Goal: Task Accomplishment & Management: Complete application form

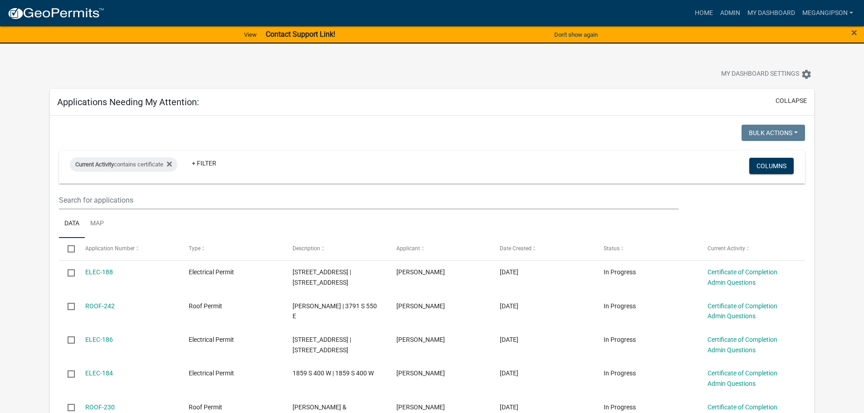
select select "3: 100"
click at [717, 11] on link "Admin" at bounding box center [730, 13] width 27 height 17
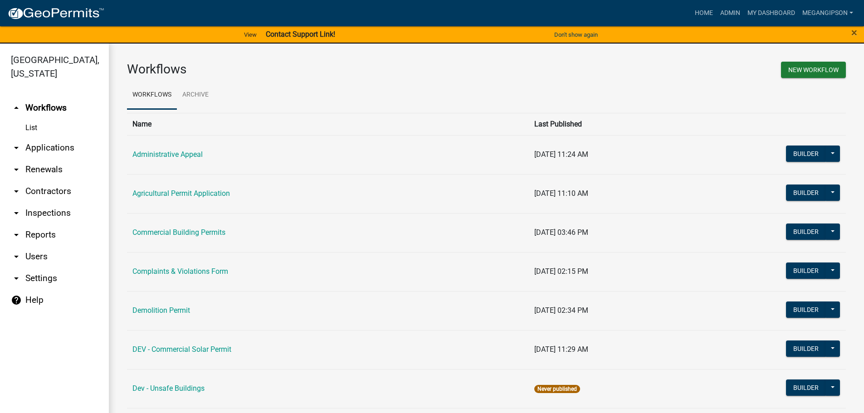
click at [51, 159] on link "arrow_drop_down Applications" at bounding box center [54, 148] width 109 height 22
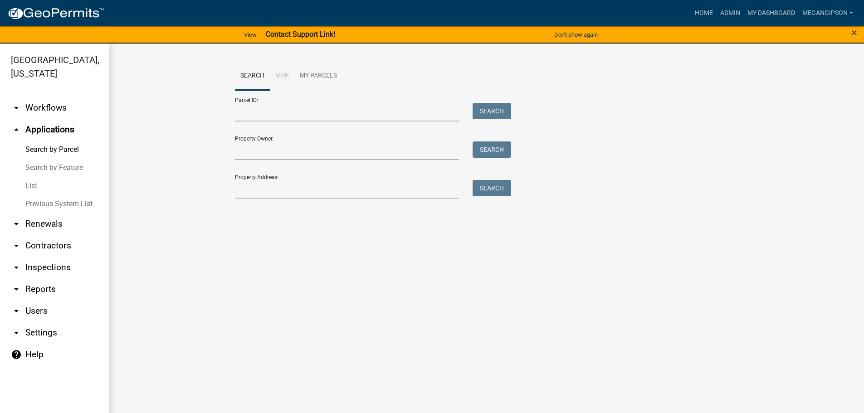
click at [45, 195] on link "List" at bounding box center [54, 186] width 109 height 18
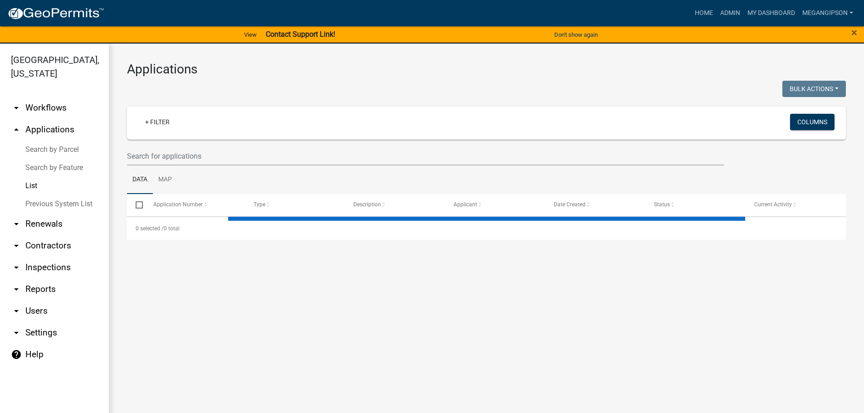
select select "3: 100"
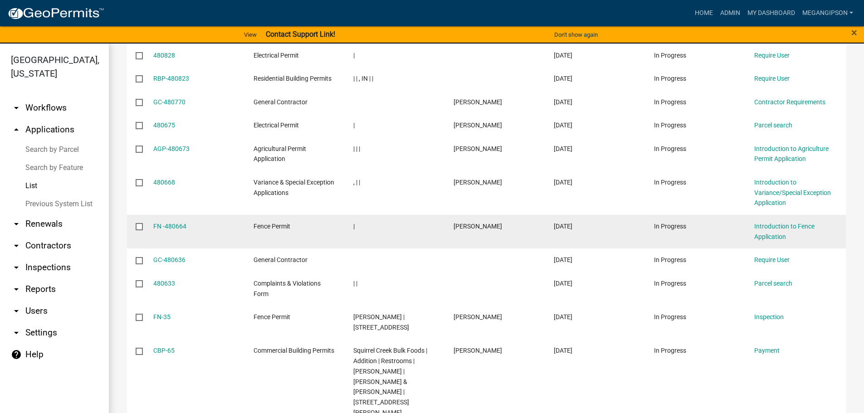
scroll to position [363, 0]
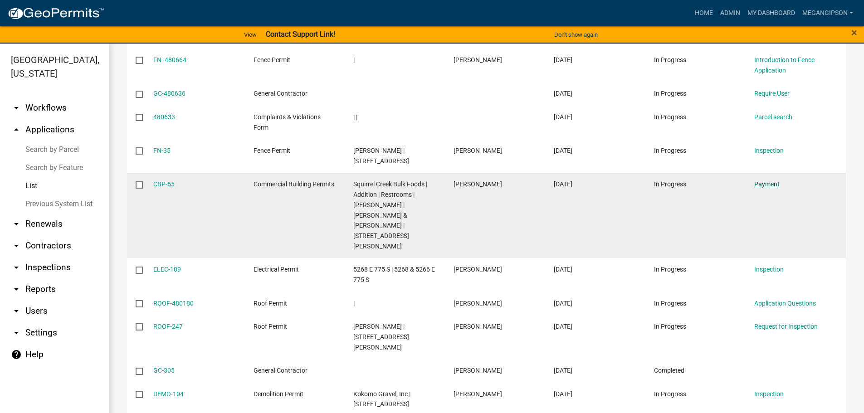
click at [764, 188] on link "Payment" at bounding box center [766, 184] width 25 height 7
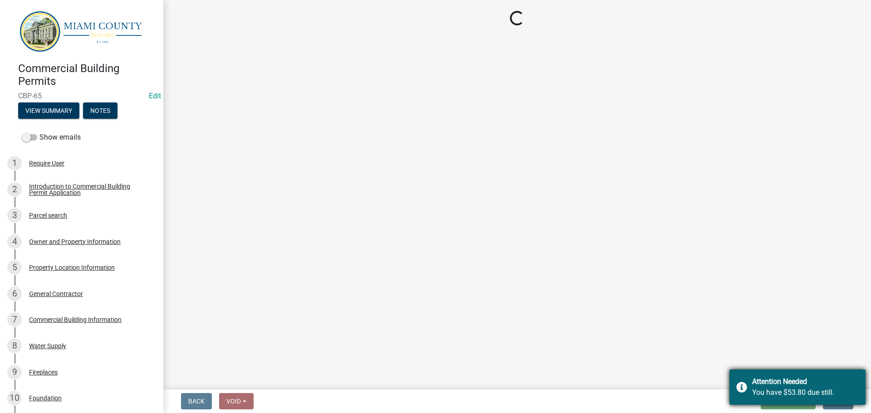
click at [757, 390] on div "You have $53.80 due still." at bounding box center [805, 392] width 107 height 11
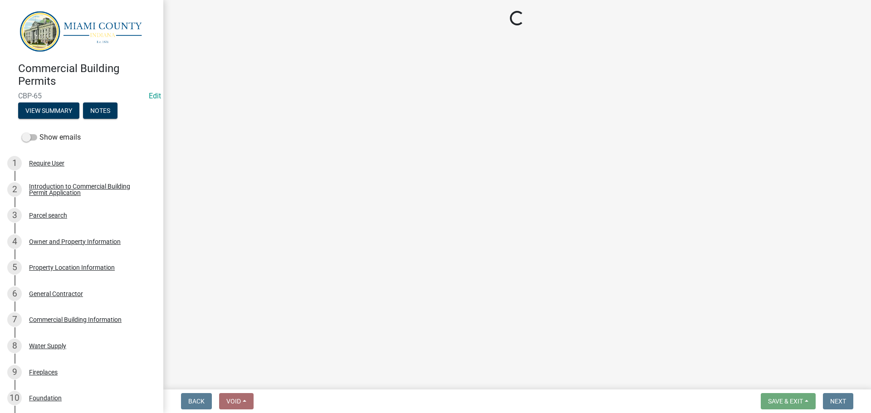
select select "1: 0"
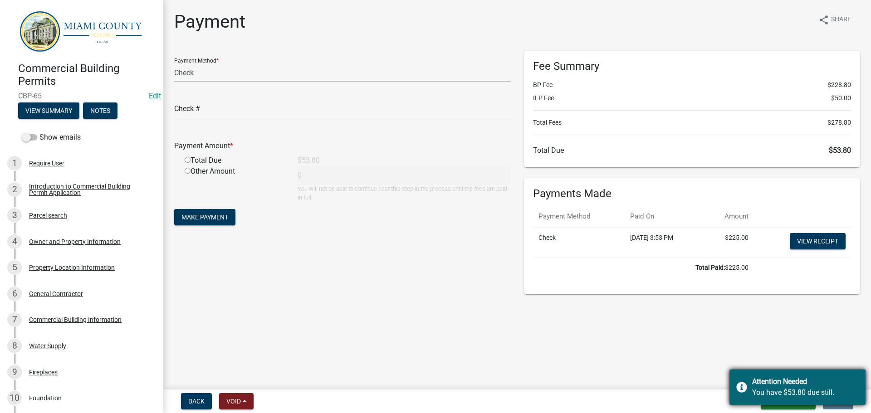
click at [776, 384] on div "Attention Needed" at bounding box center [805, 382] width 107 height 11
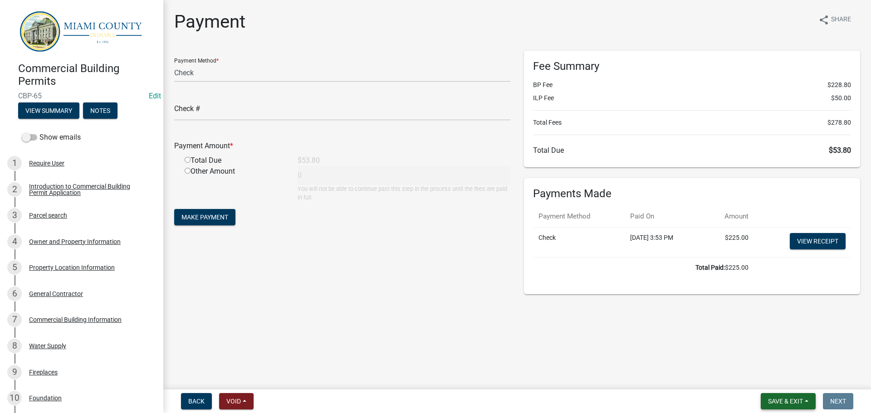
click at [788, 405] on button "Save & Exit" at bounding box center [788, 401] width 55 height 16
click at [754, 376] on button "Save & Exit" at bounding box center [779, 376] width 73 height 22
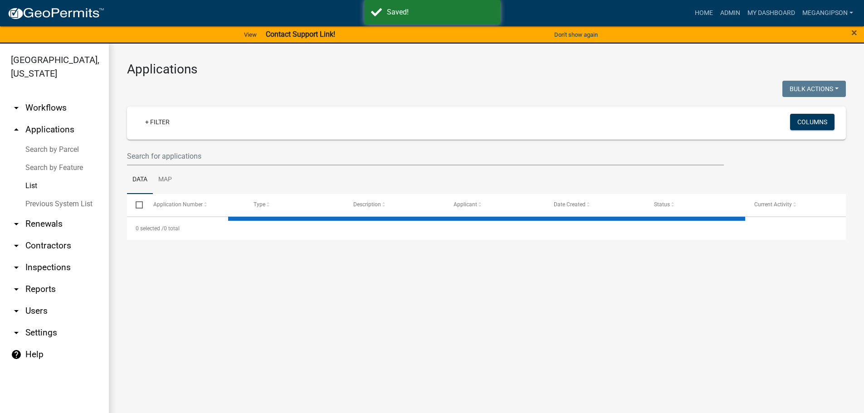
select select "3: 100"
